Goal: Task Accomplishment & Management: Complete application form

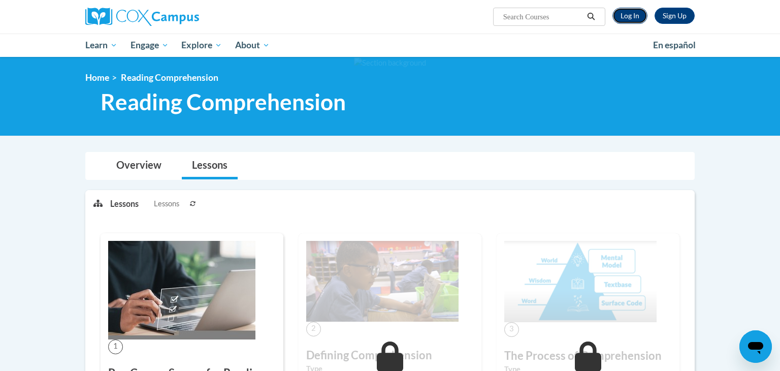
click at [621, 17] on link "Log In" at bounding box center [629, 16] width 35 height 16
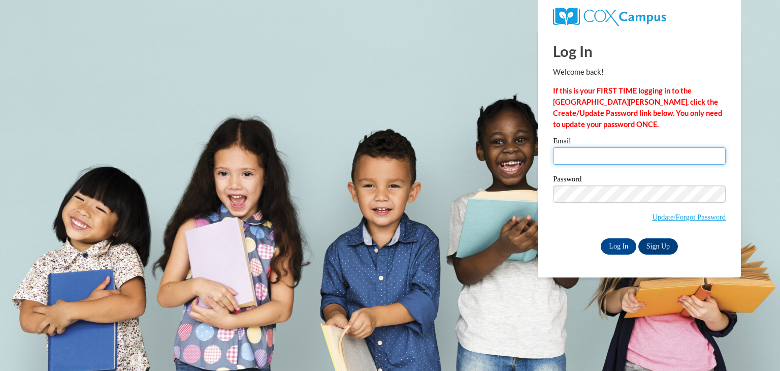
click at [593, 163] on input "Email" at bounding box center [639, 155] width 173 height 17
type input "posick@erinschool.org"
click at [629, 182] on label "Password" at bounding box center [639, 180] width 173 height 10
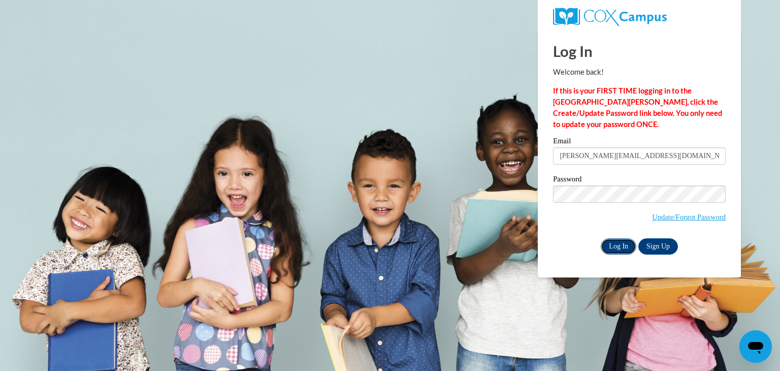
click at [623, 248] on input "Log In" at bounding box center [619, 246] width 36 height 16
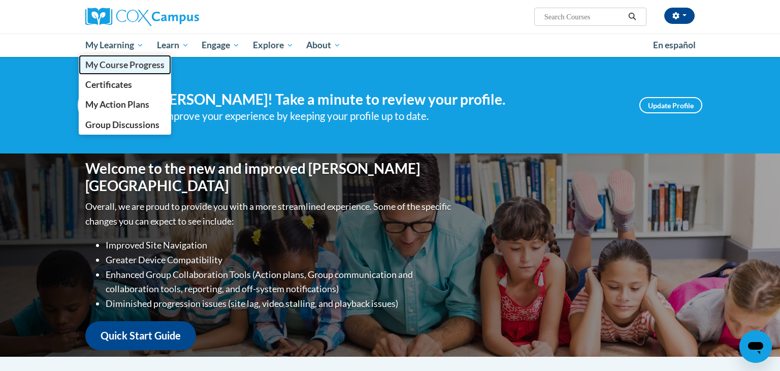
click at [124, 61] on span "My Course Progress" at bounding box center [124, 64] width 79 height 11
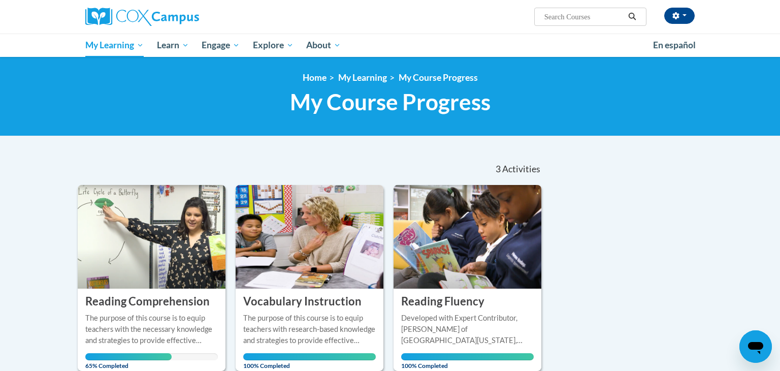
scroll to position [45, 0]
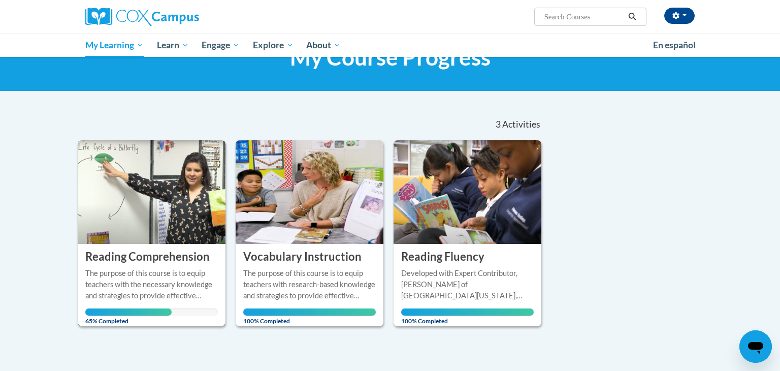
click at [169, 192] on img at bounding box center [152, 192] width 148 height 104
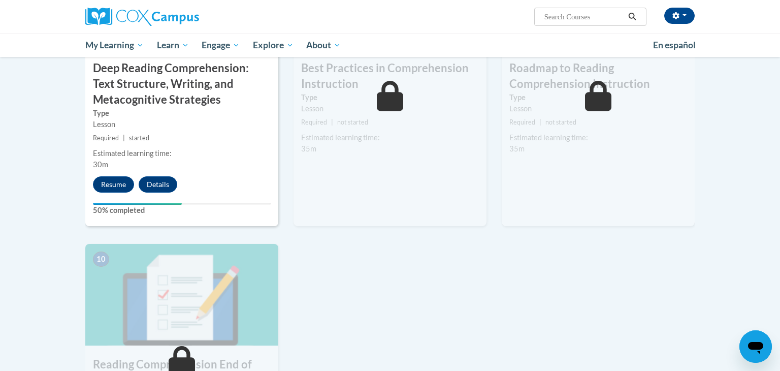
scroll to position [882, 0]
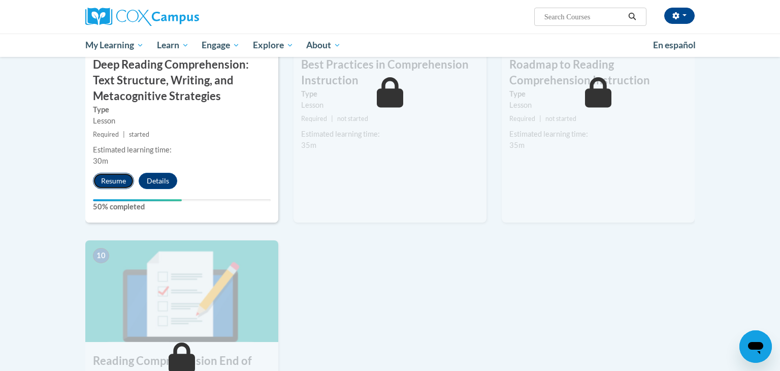
click at [110, 182] on button "Resume" at bounding box center [113, 181] width 41 height 16
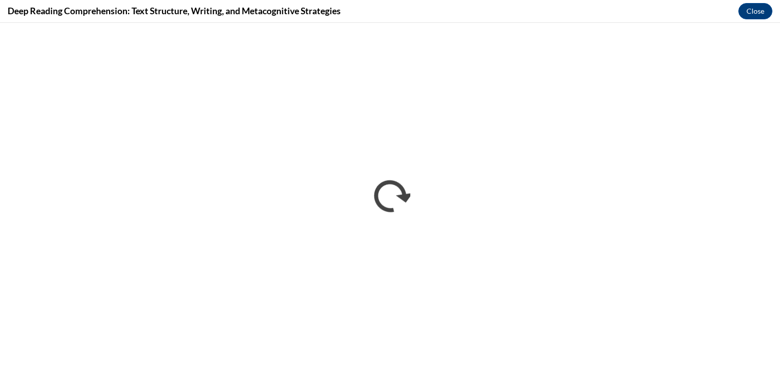
scroll to position [0, 0]
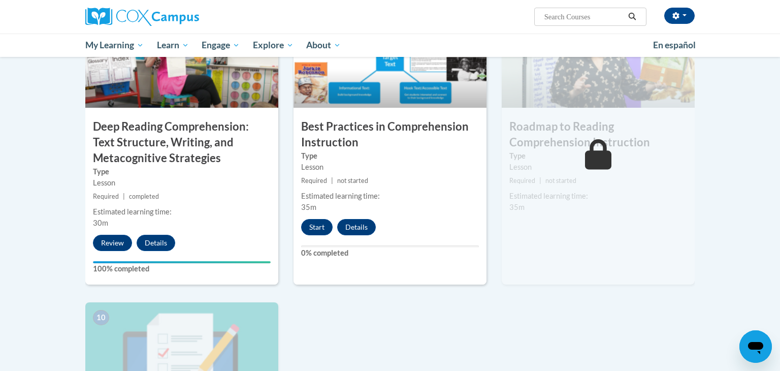
scroll to position [826, 0]
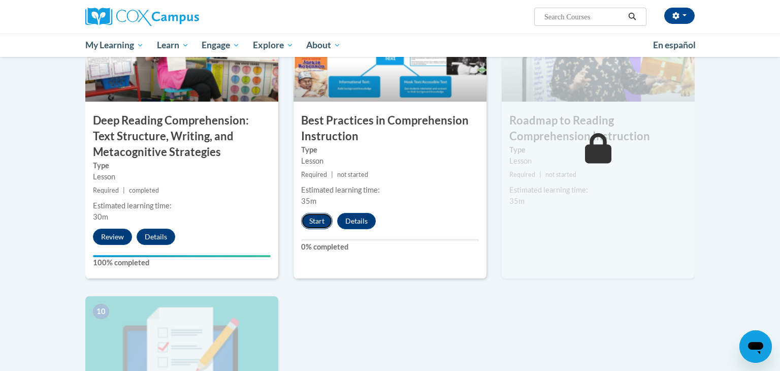
click at [307, 222] on button "Start" at bounding box center [316, 221] width 31 height 16
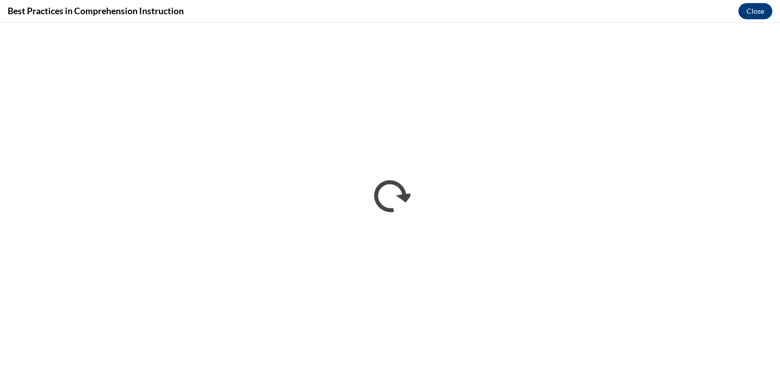
scroll to position [0, 0]
